Goal: Check status: Check status

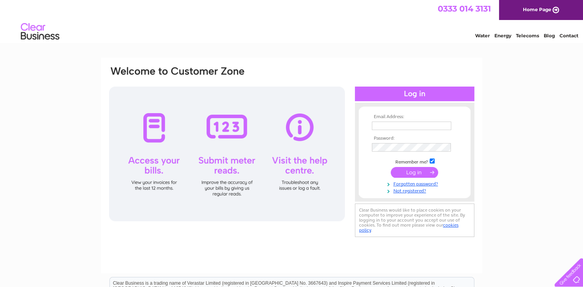
type input "goodlandnorman@gmail.com"
click at [410, 173] on input "submit" at bounding box center [414, 172] width 47 height 11
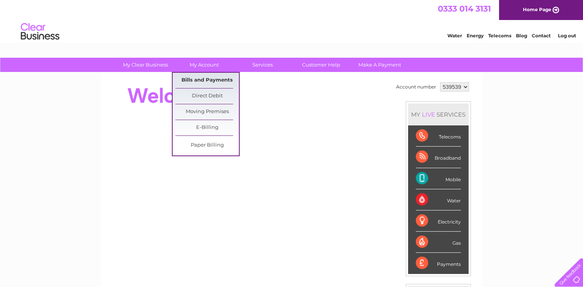
click at [201, 78] on link "Bills and Payments" at bounding box center [207, 80] width 64 height 15
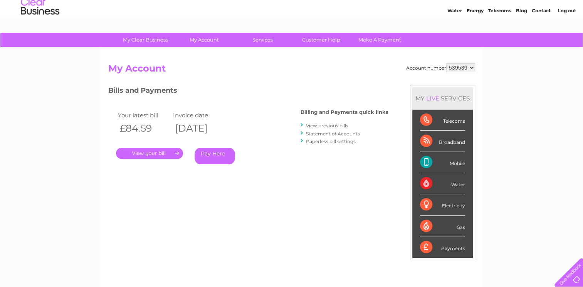
scroll to position [39, 0]
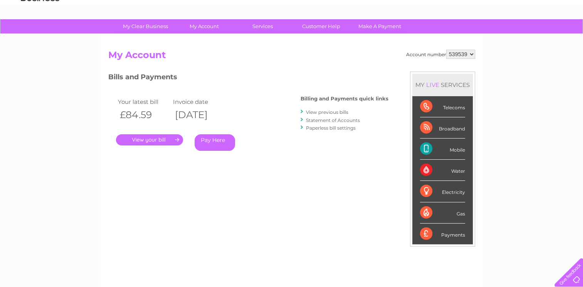
click at [149, 138] on link "." at bounding box center [149, 139] width 67 height 11
